Goal: Task Accomplishment & Management: Use online tool/utility

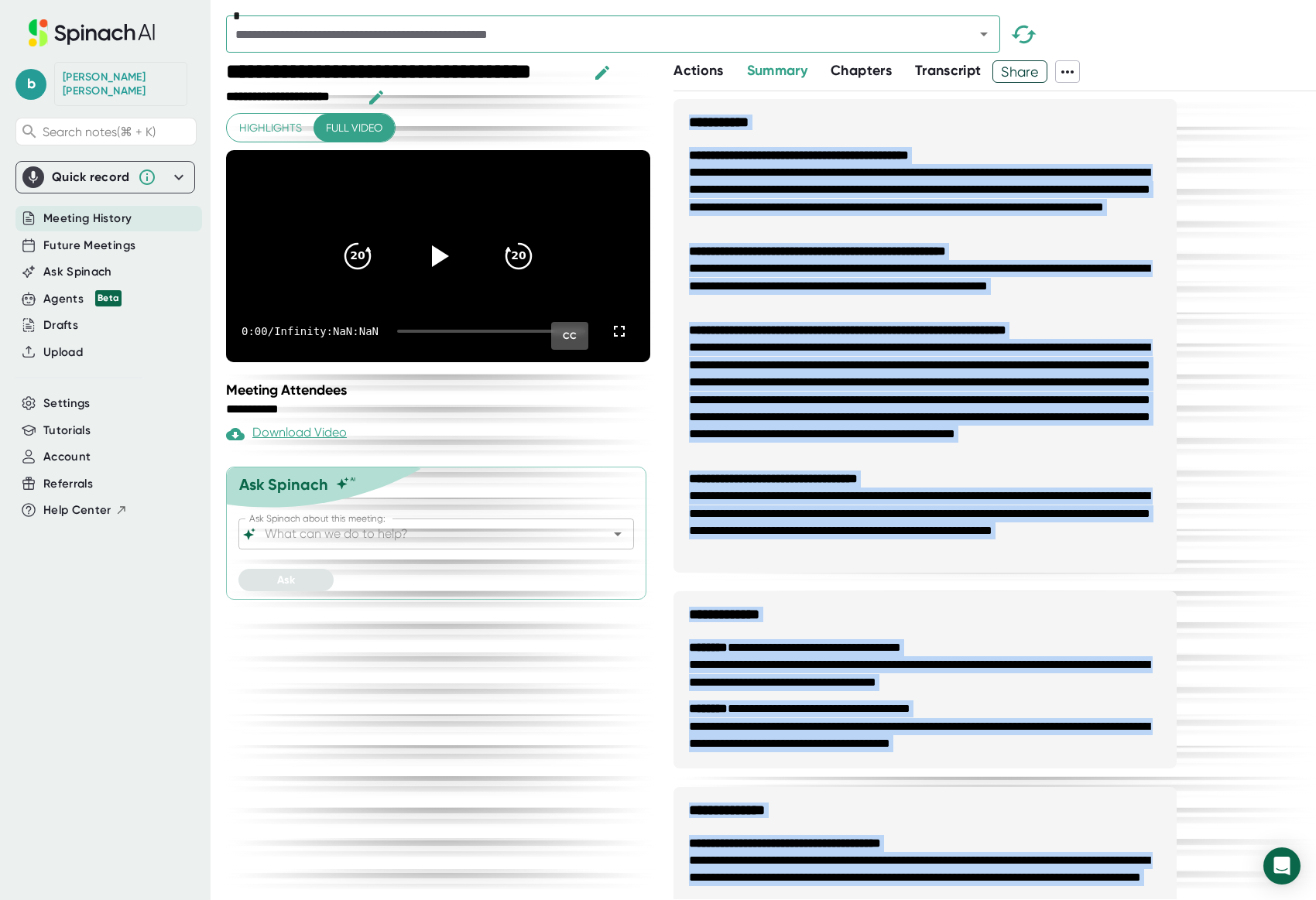
scroll to position [310, 0]
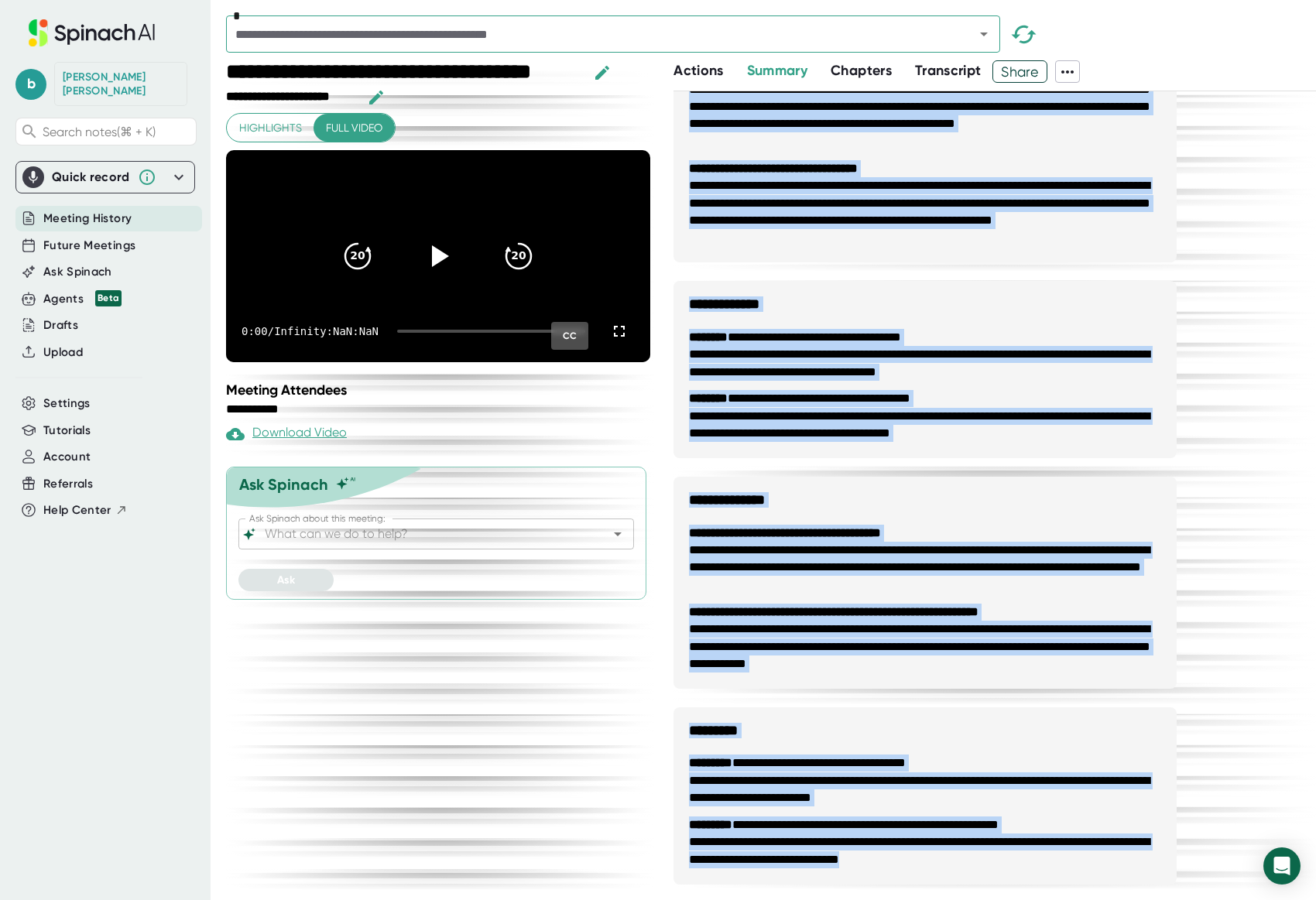
click at [34, 171] on icon at bounding box center [34, 178] width 9 height 12
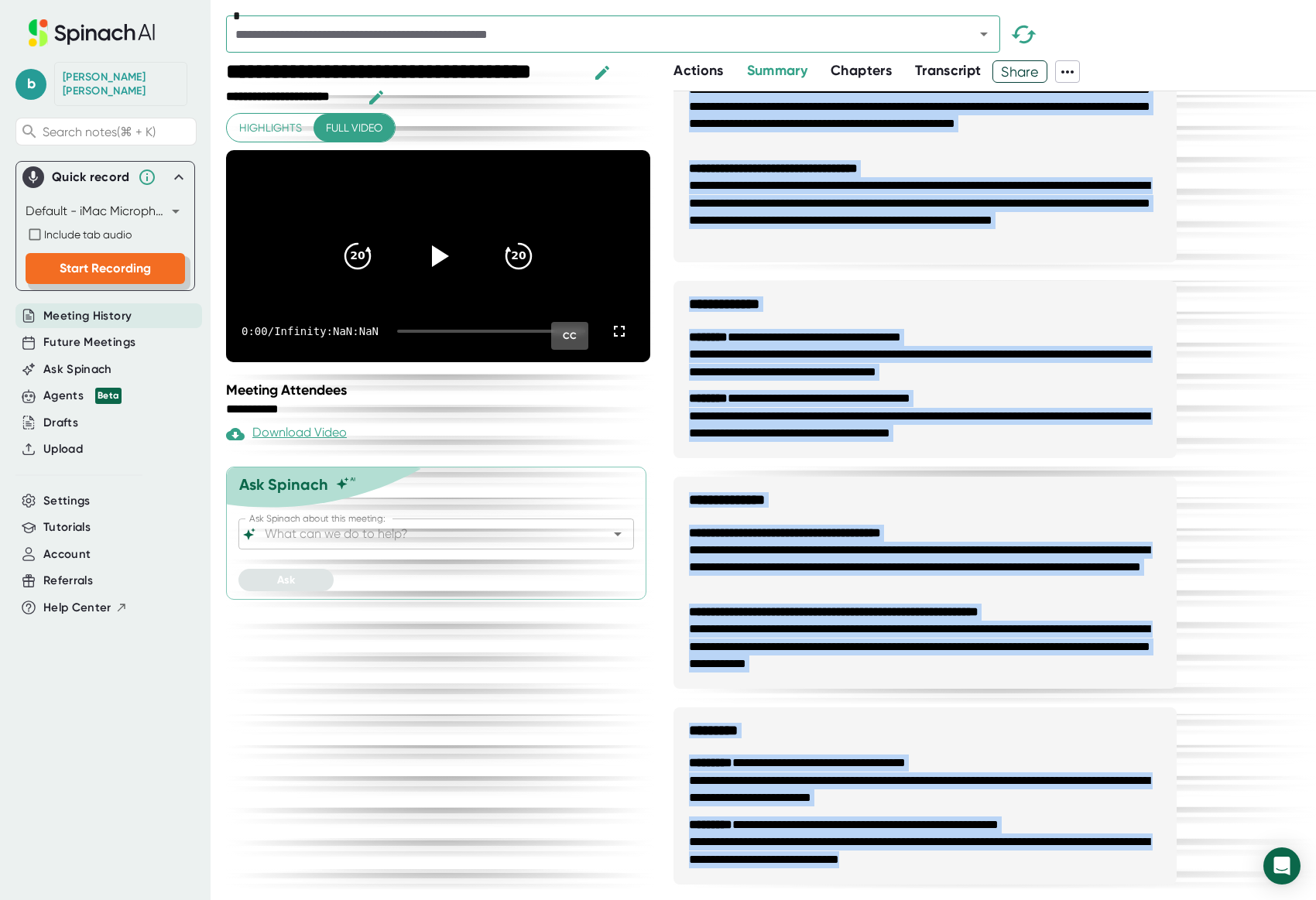
click at [82, 261] on span "Start Recording" at bounding box center [104, 268] width 91 height 15
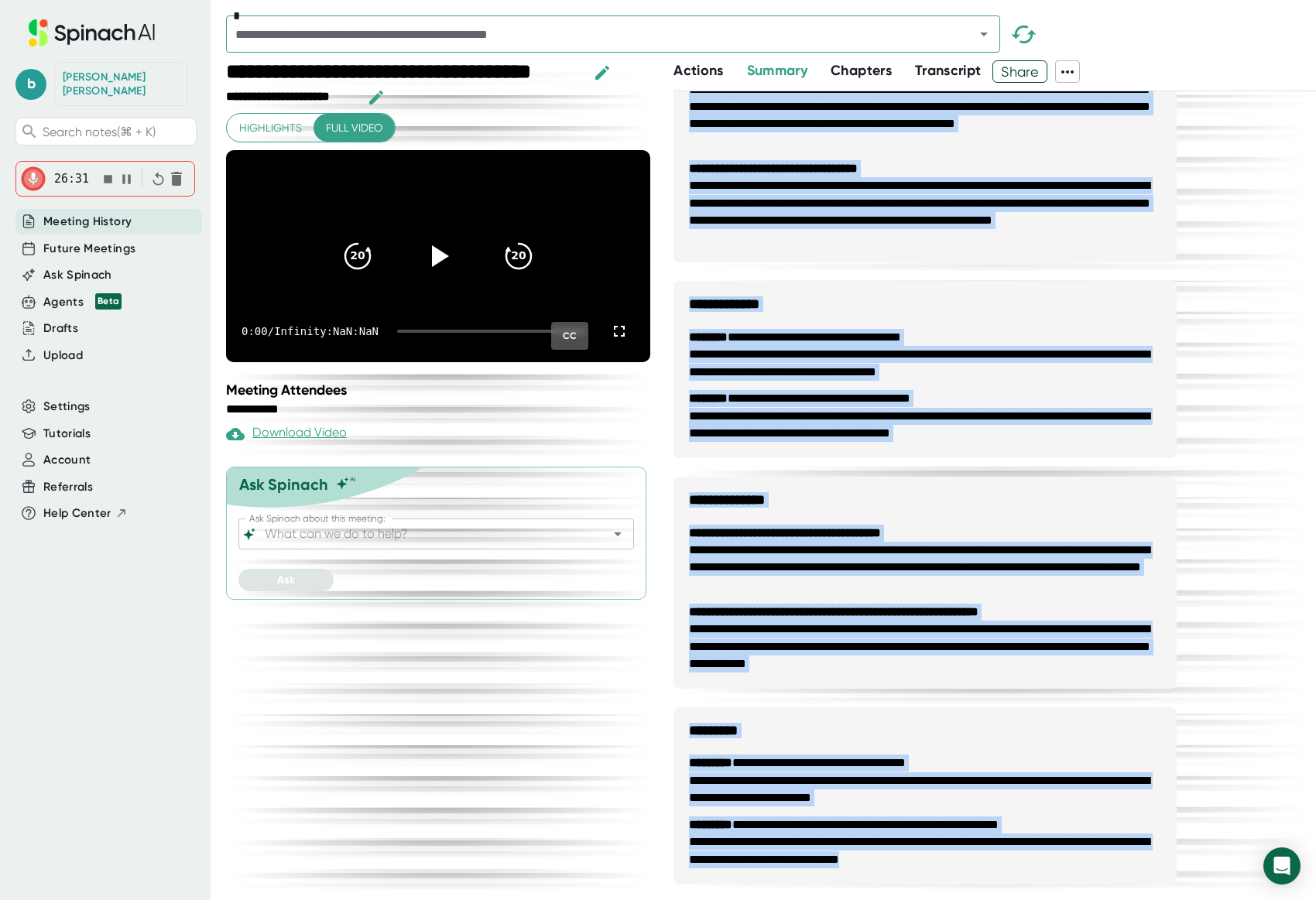
click at [109, 175] on icon "button" at bounding box center [108, 179] width 9 height 9
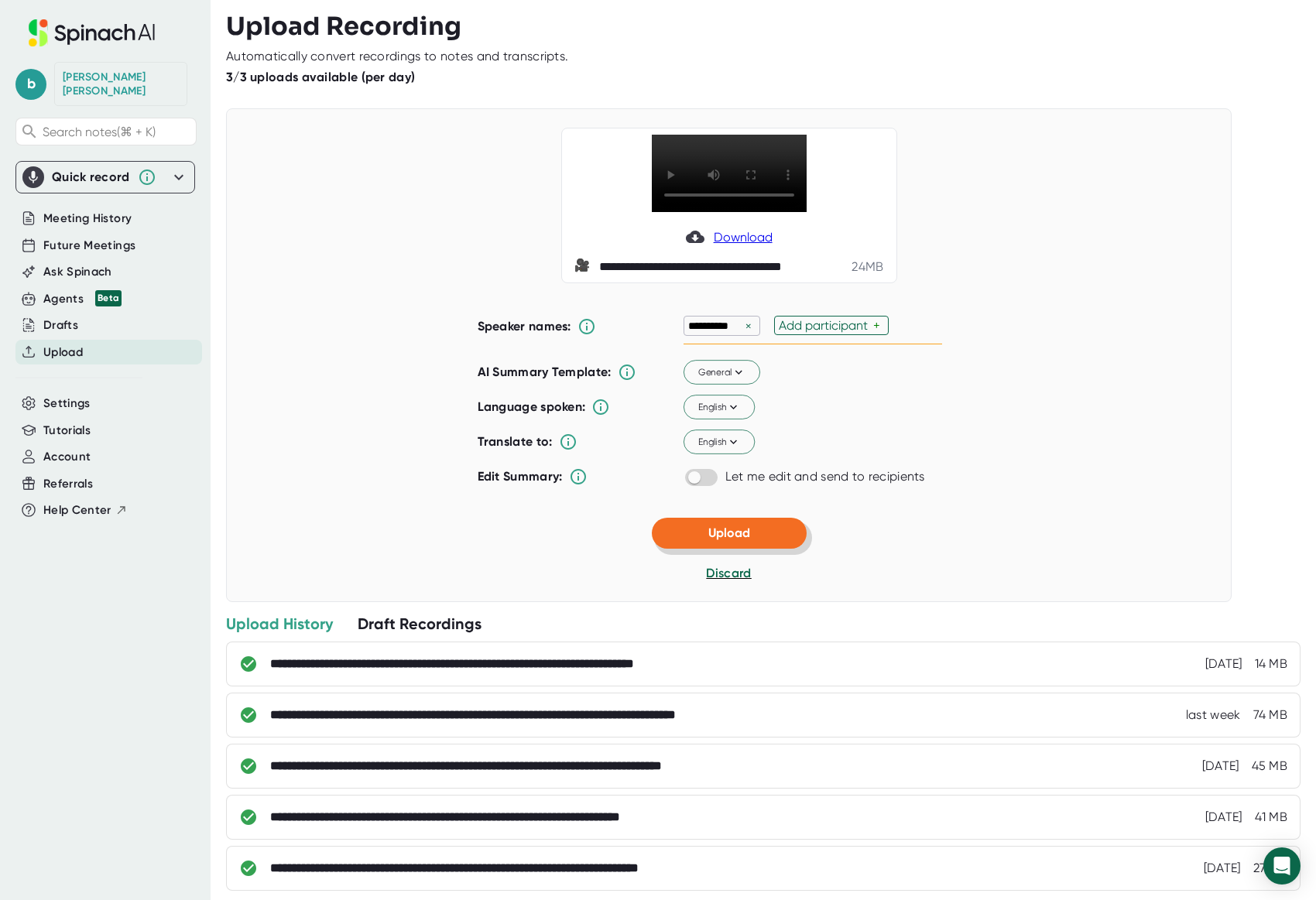
click at [714, 537] on span "Upload" at bounding box center [729, 533] width 42 height 15
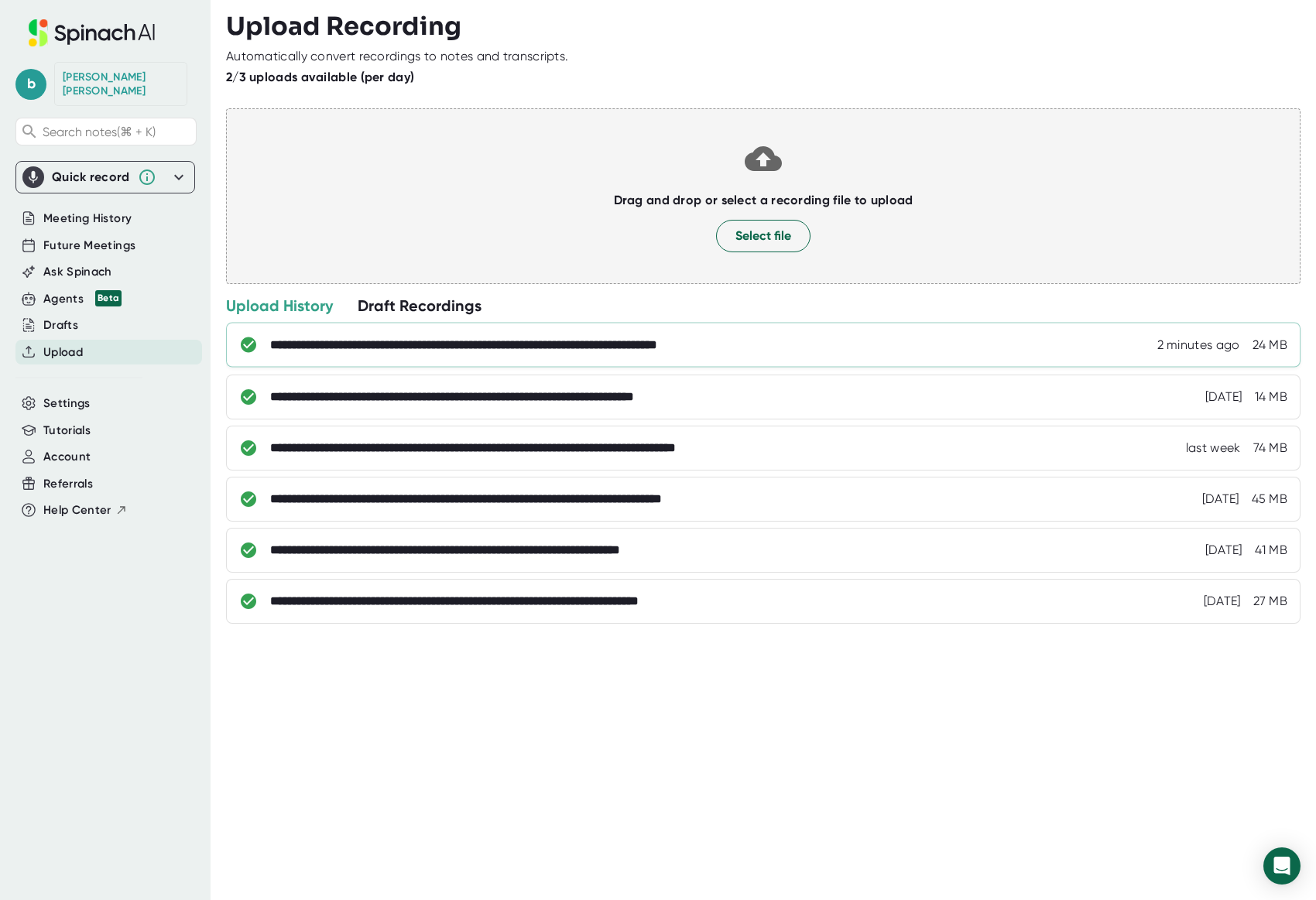
click at [666, 340] on div "**********" at bounding box center [538, 345] width 535 height 16
